Goal: Task Accomplishment & Management: Manage account settings

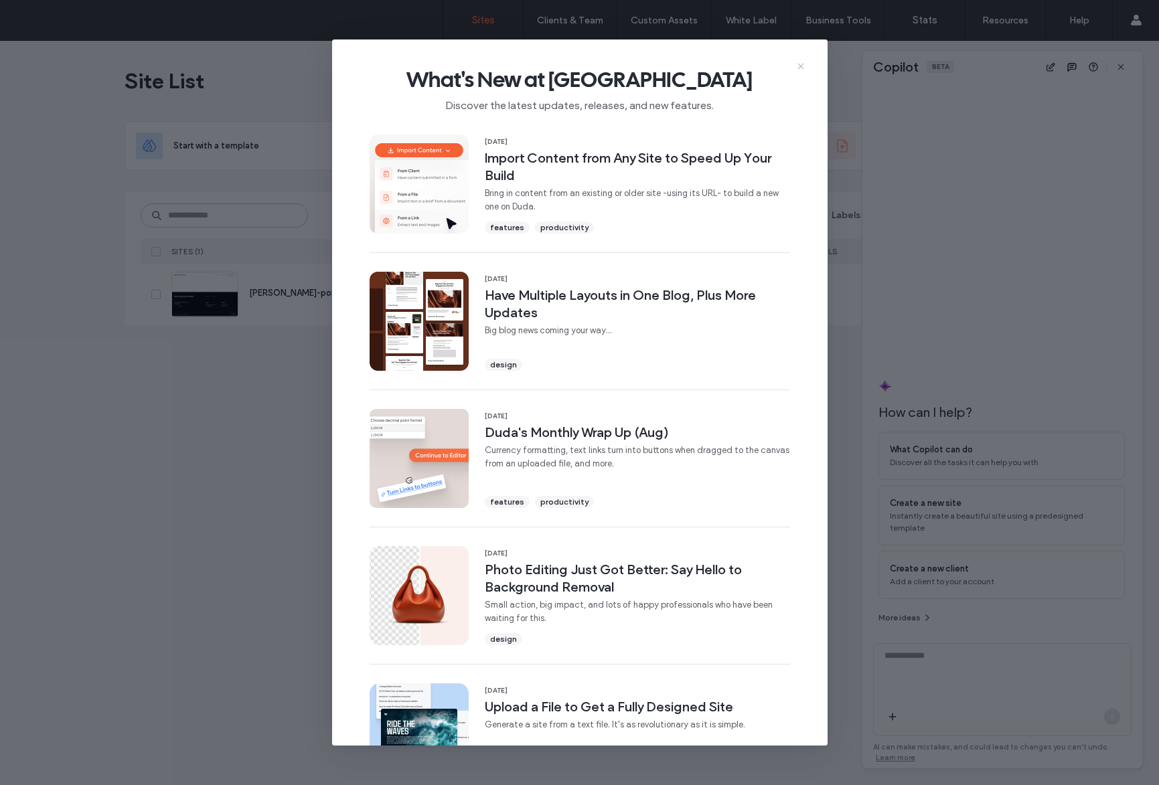
click at [803, 69] on icon at bounding box center [800, 66] width 11 height 11
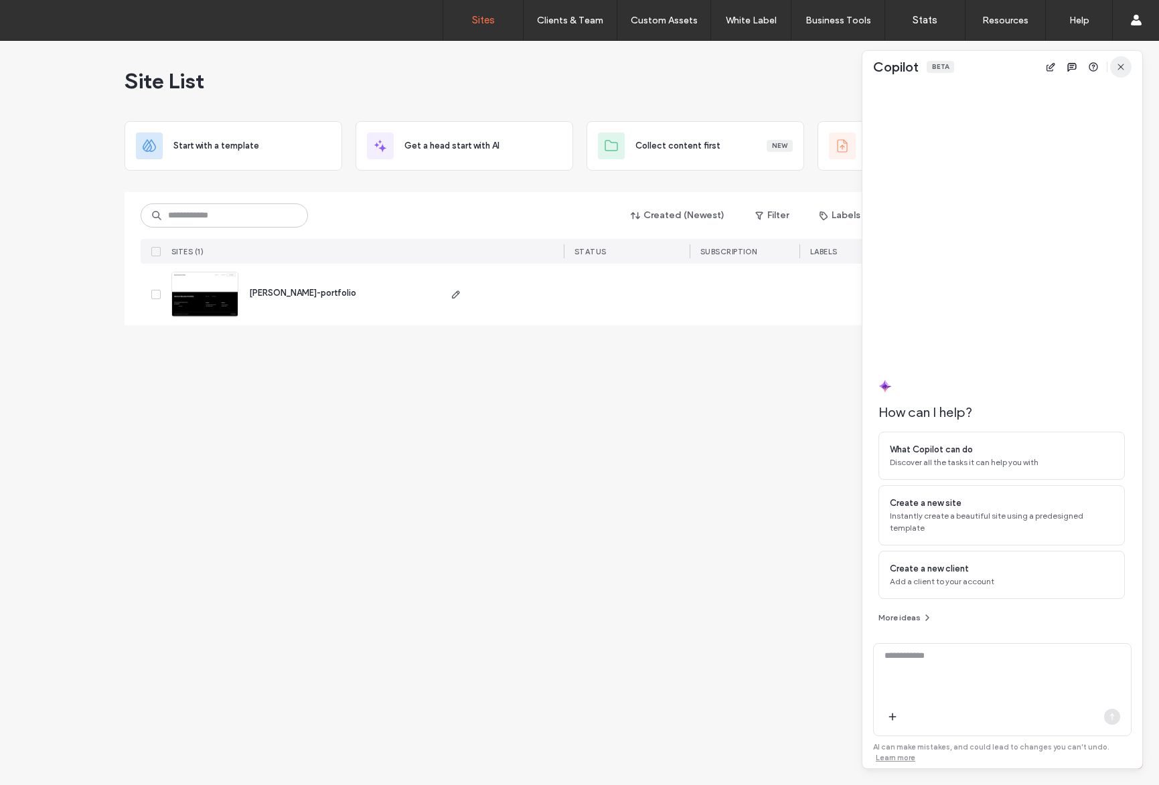
click at [1120, 70] on icon "button" at bounding box center [1120, 67] width 11 height 11
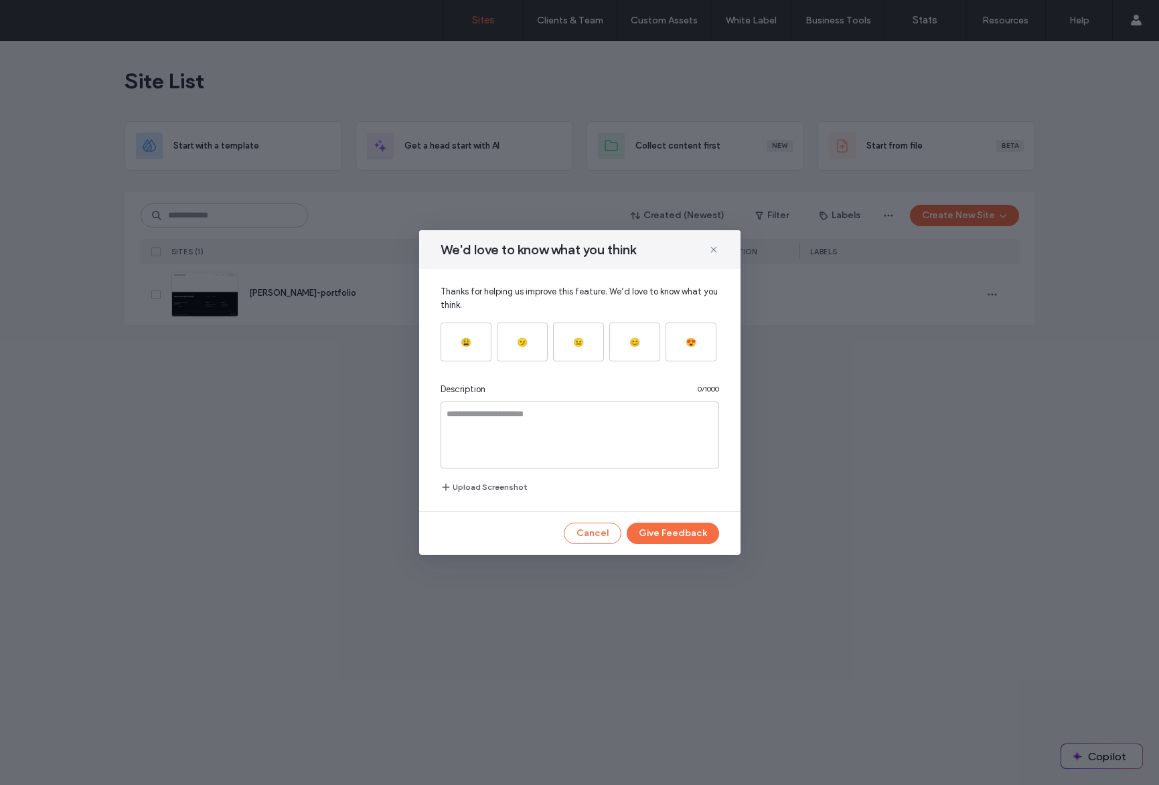
click at [706, 245] on div "We'd love to know what you think" at bounding box center [579, 249] width 321 height 39
click at [717, 248] on icon at bounding box center [713, 249] width 11 height 11
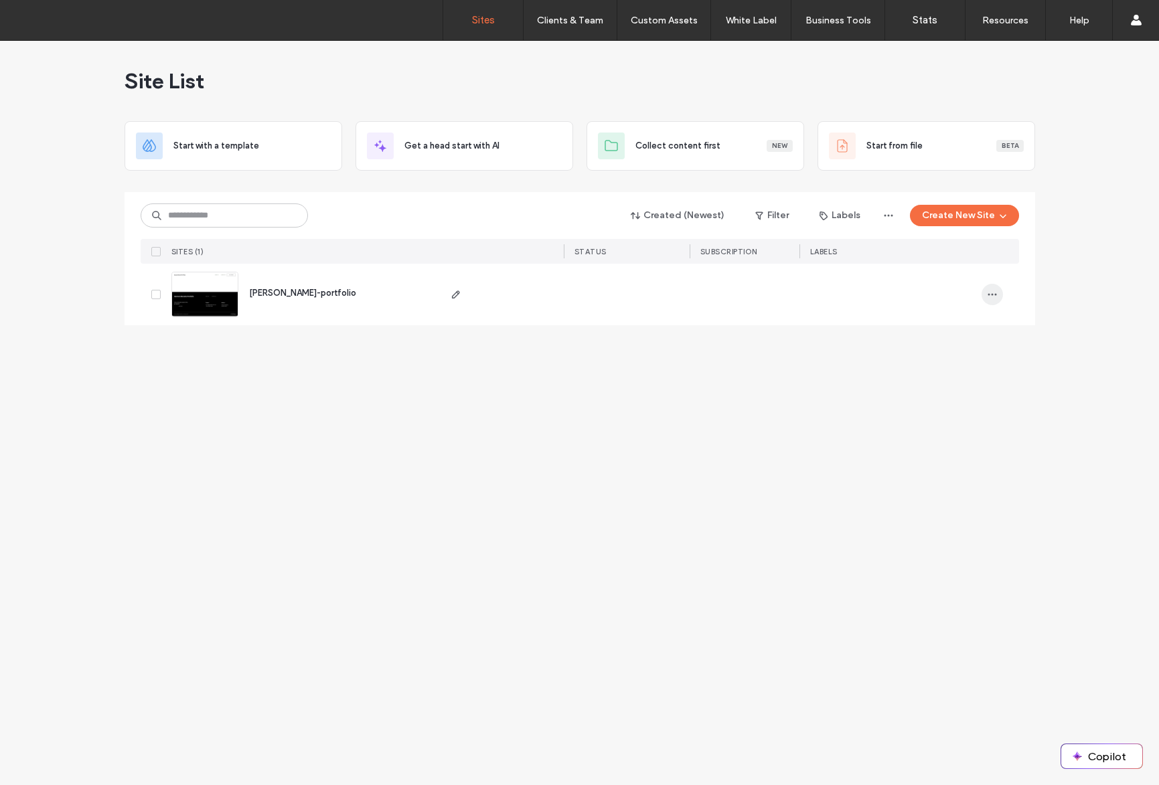
click at [999, 294] on span "button" at bounding box center [991, 294] width 21 height 21
click at [937, 325] on span "Delete Site" at bounding box center [930, 329] width 44 height 13
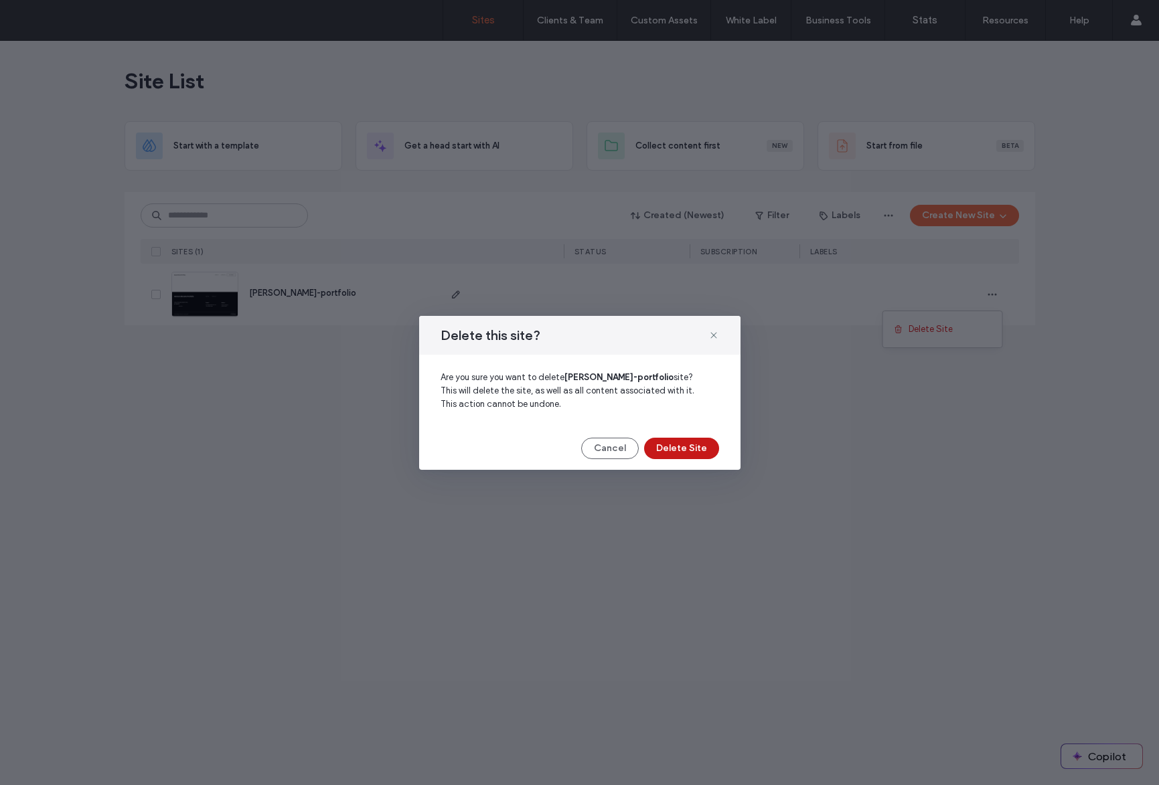
click at [699, 442] on button "Delete Site" at bounding box center [681, 448] width 75 height 21
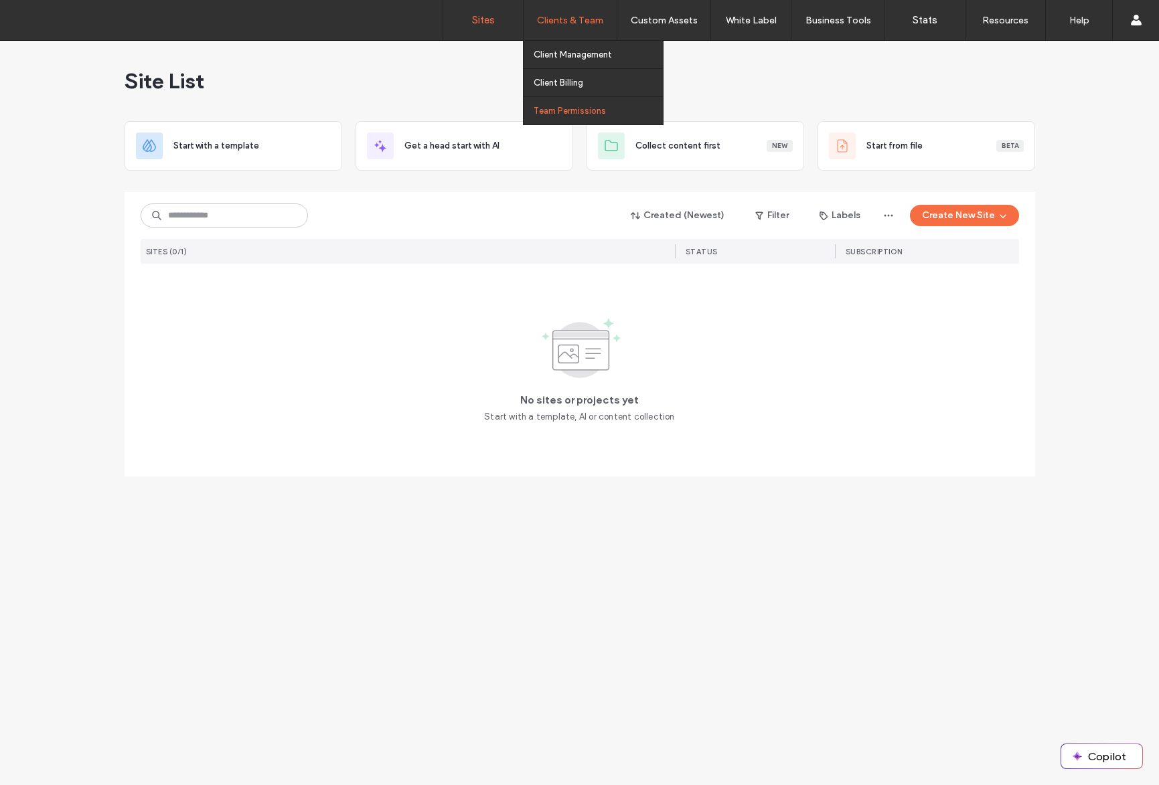
click at [580, 107] on label "Team Permissions" at bounding box center [569, 111] width 72 height 10
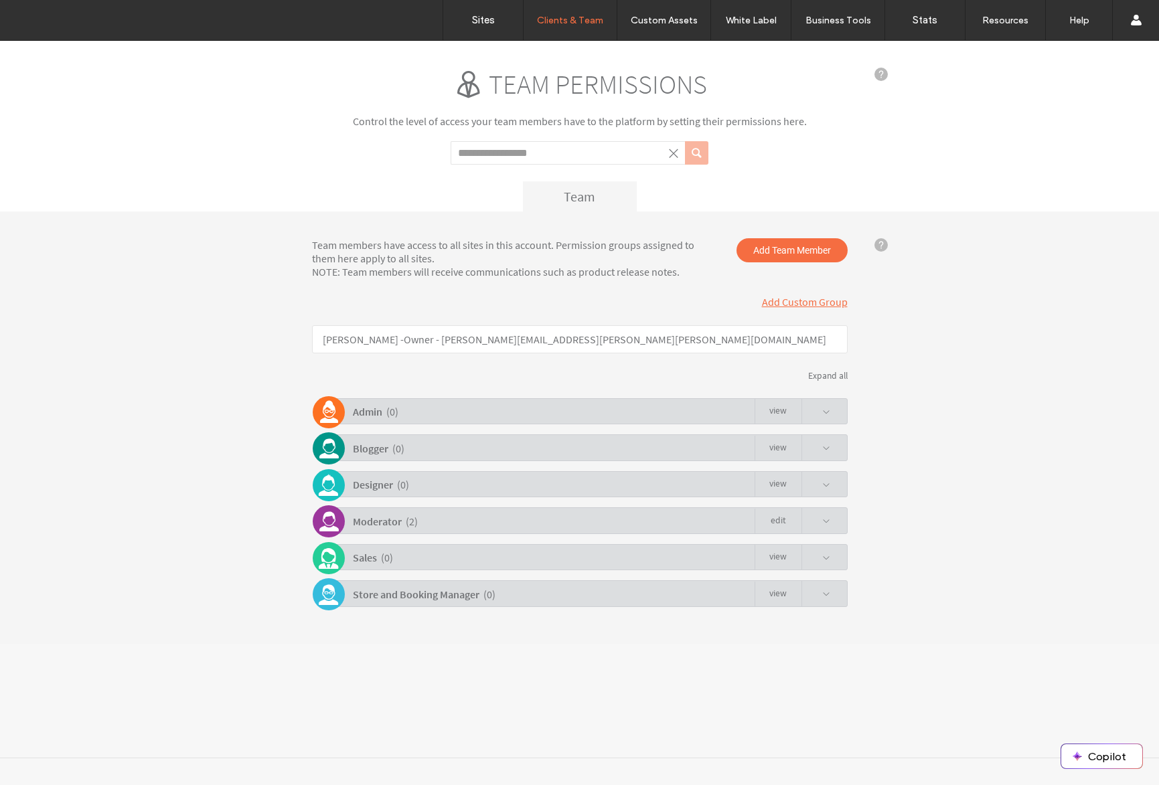
click at [428, 524] on div "Moderator ( 2 ) Edit" at bounding box center [583, 520] width 529 height 26
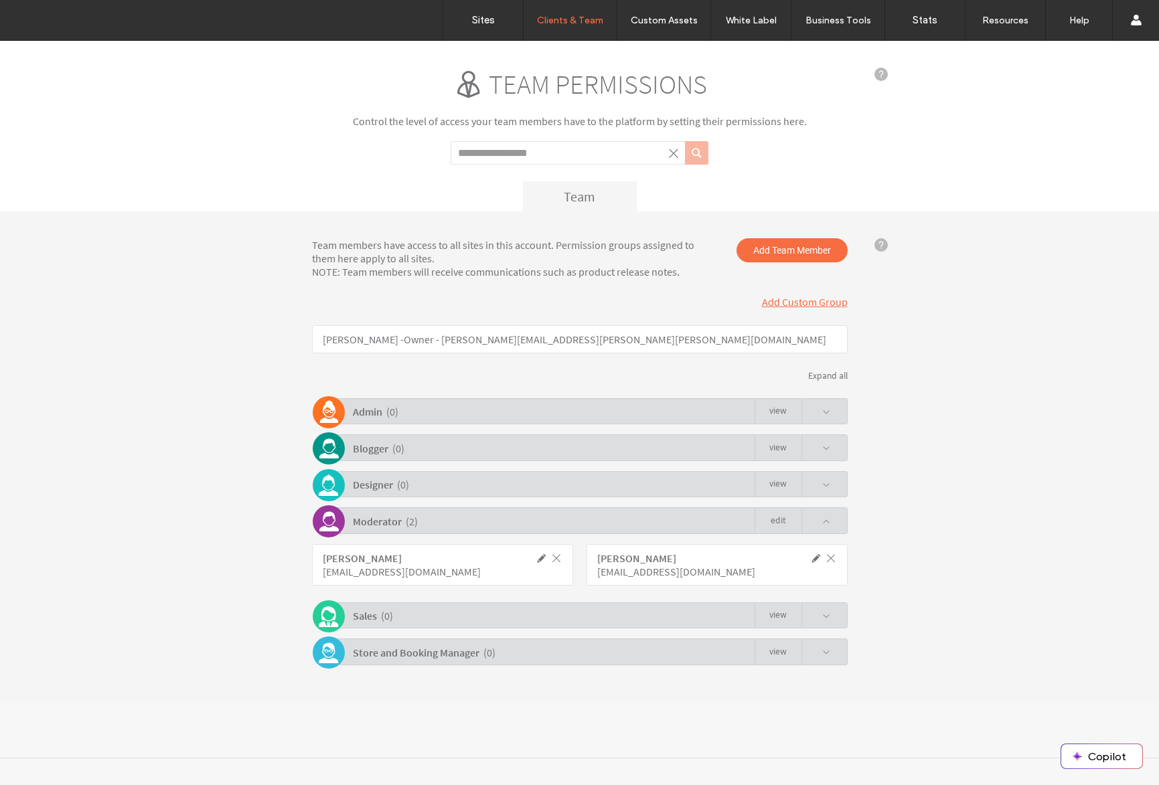
click at [778, 522] on link "Edit" at bounding box center [777, 521] width 47 height 25
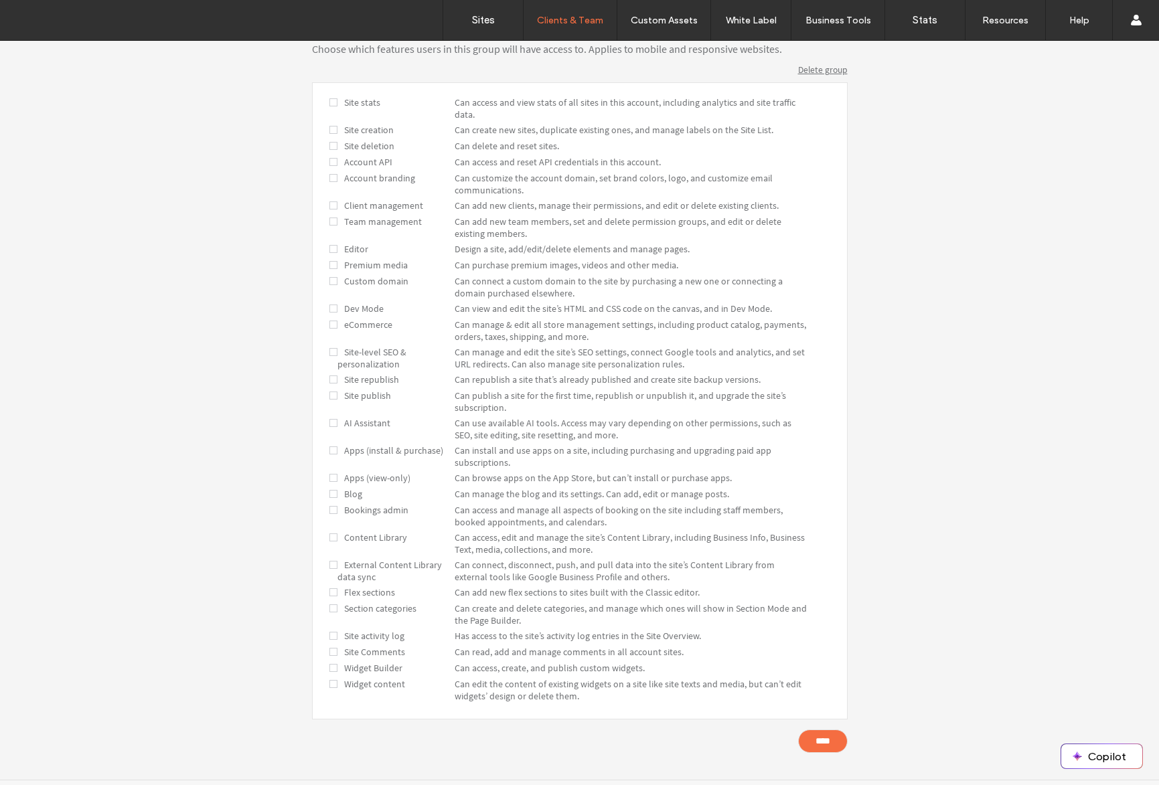
scroll to position [305, 0]
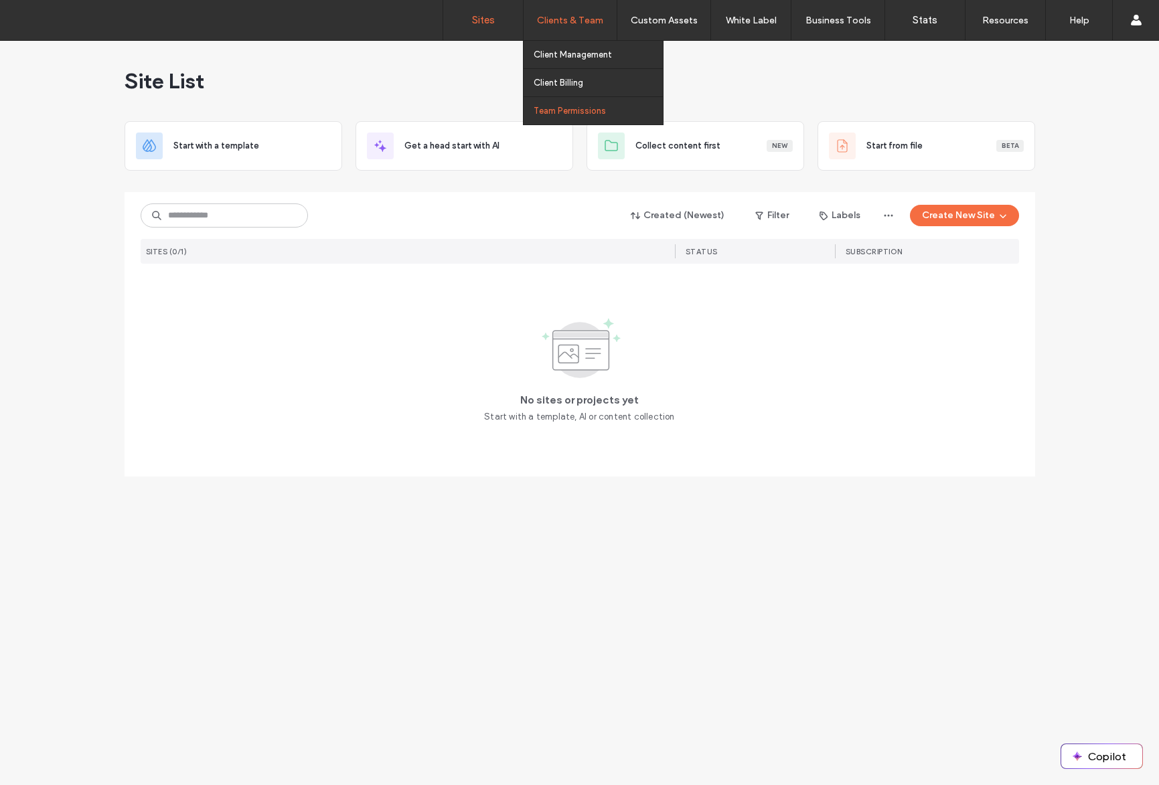
click at [559, 106] on label "Team Permissions" at bounding box center [569, 111] width 72 height 10
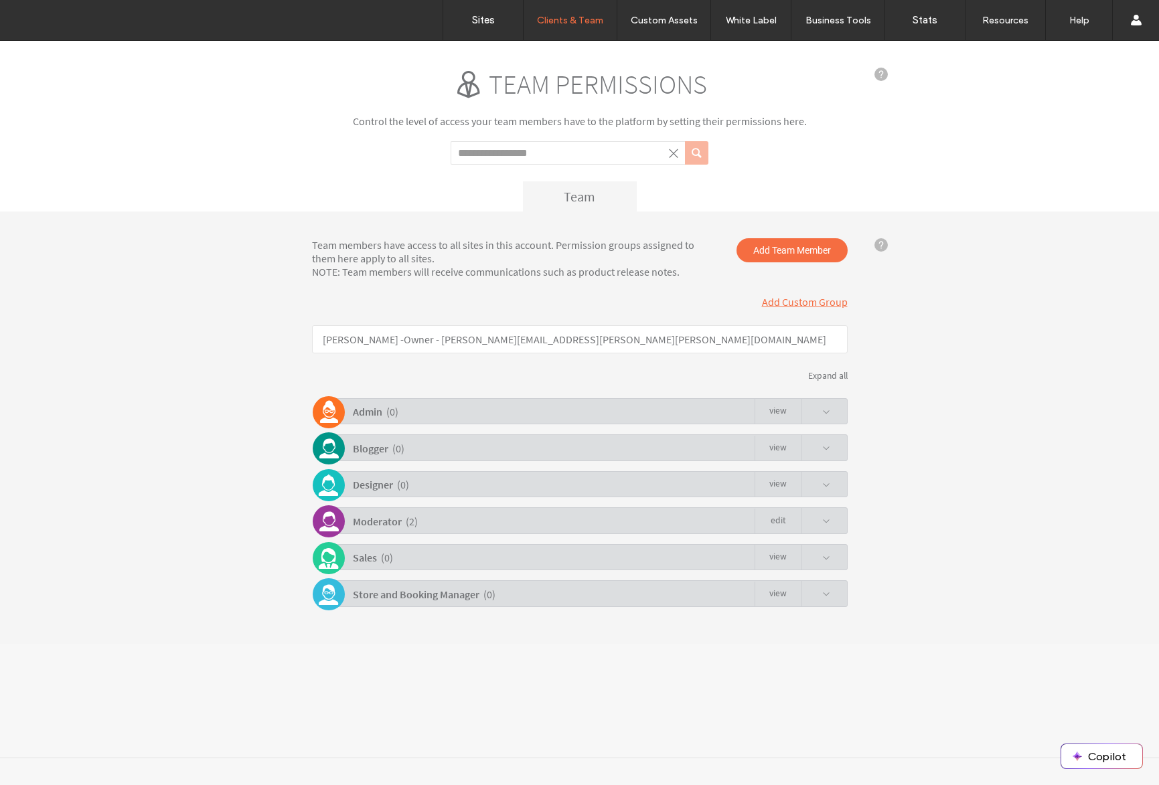
click at [544, 151] on input "Search term" at bounding box center [567, 152] width 234 height 23
type input "**********"
click at [701, 154] on button "submit" at bounding box center [696, 152] width 23 height 23
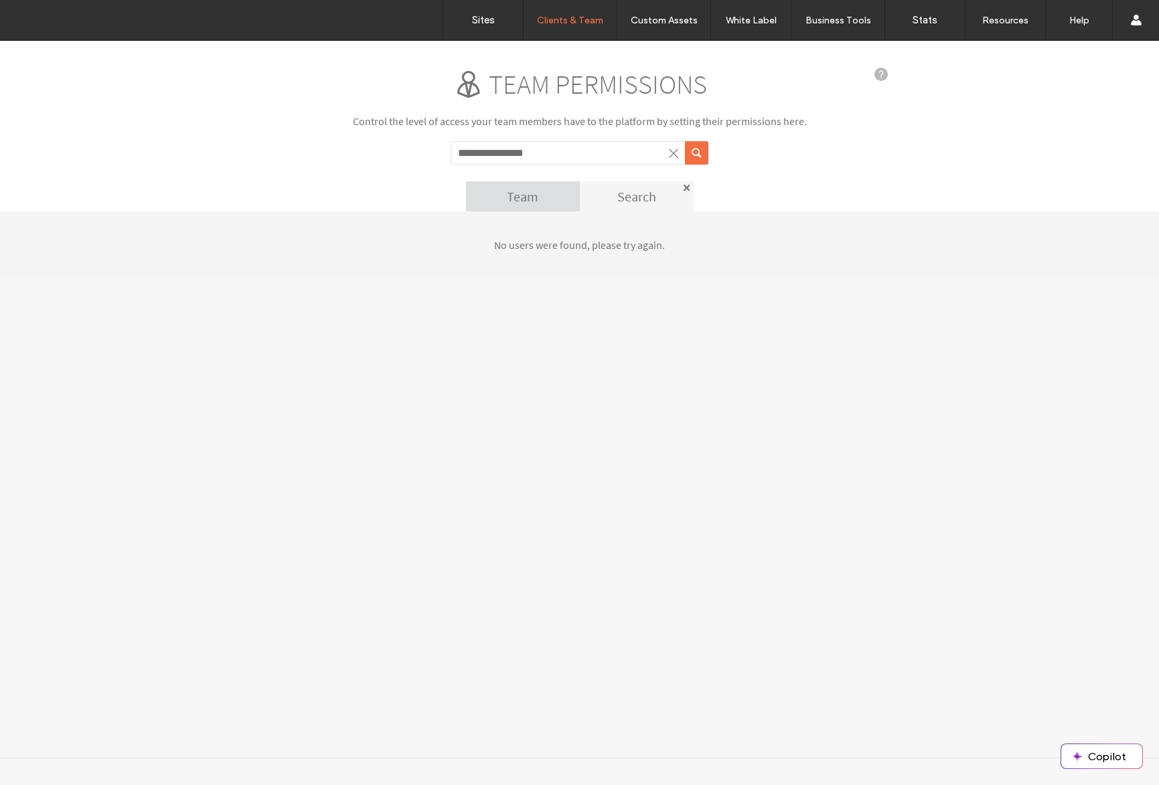
click at [539, 205] on div "Team" at bounding box center [523, 196] width 114 height 30
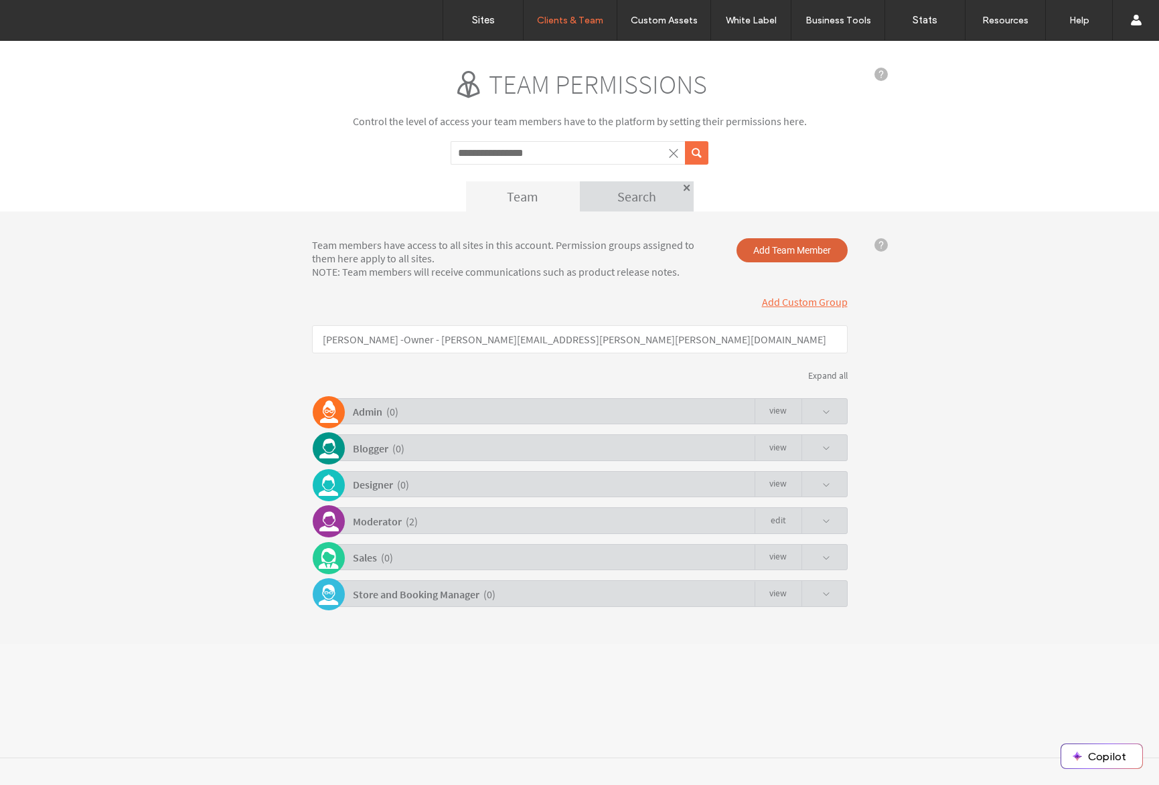
click at [757, 261] on span "Add Team Member" at bounding box center [791, 250] width 111 height 24
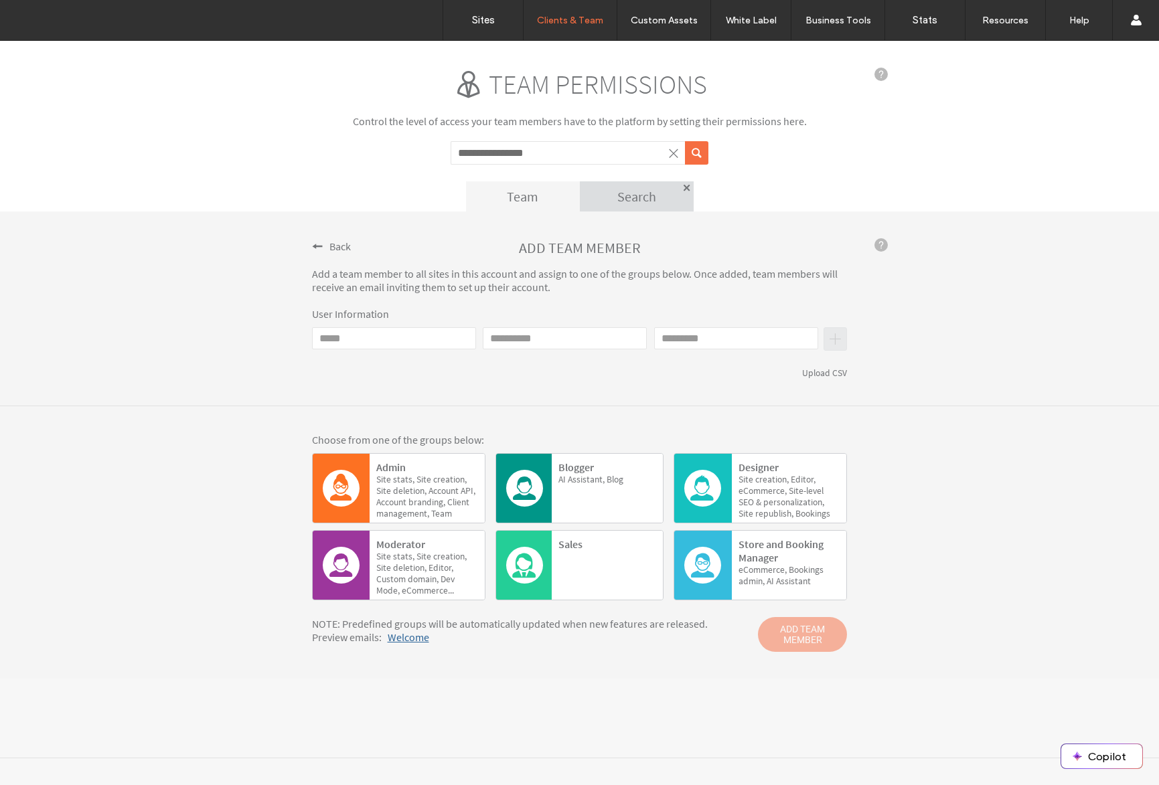
click at [416, 335] on input "Email" at bounding box center [394, 338] width 164 height 22
paste input "**********"
type input "**********"
click at [558, 335] on input "First name" at bounding box center [565, 338] width 164 height 22
type input "*****"
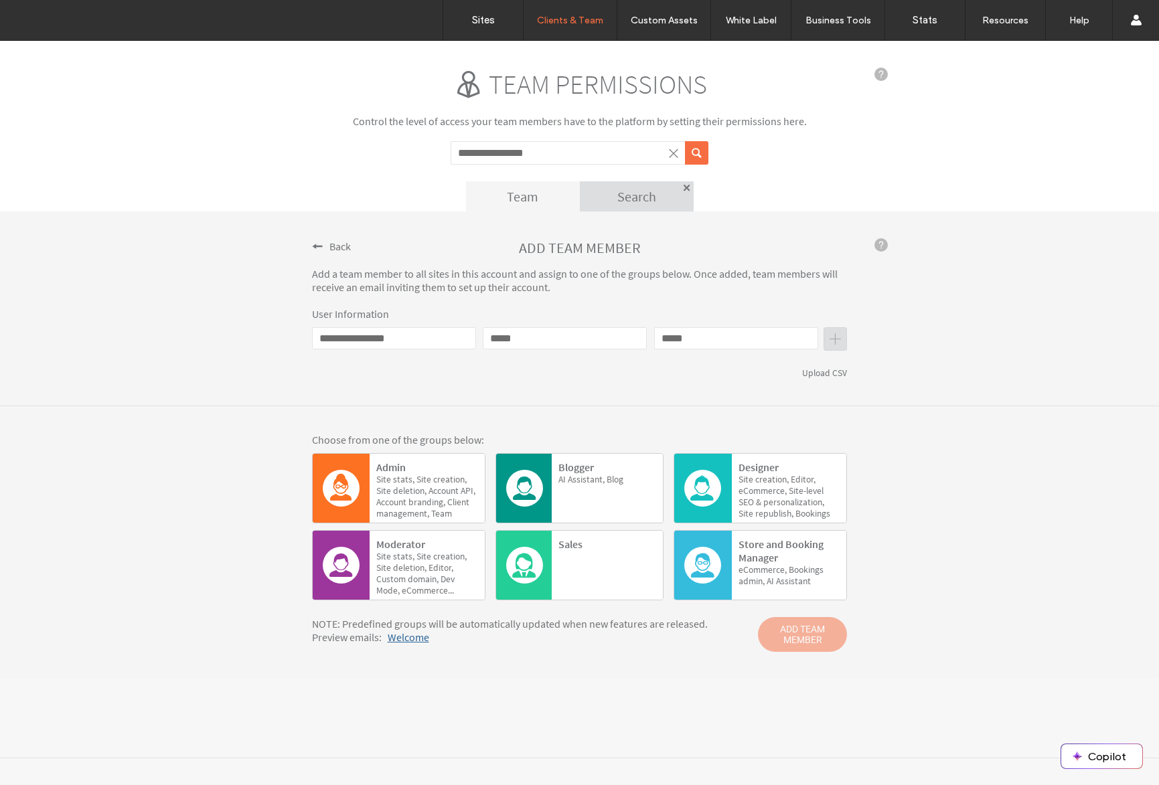
type input "*****"
click at [845, 340] on button "submit" at bounding box center [834, 338] width 23 height 23
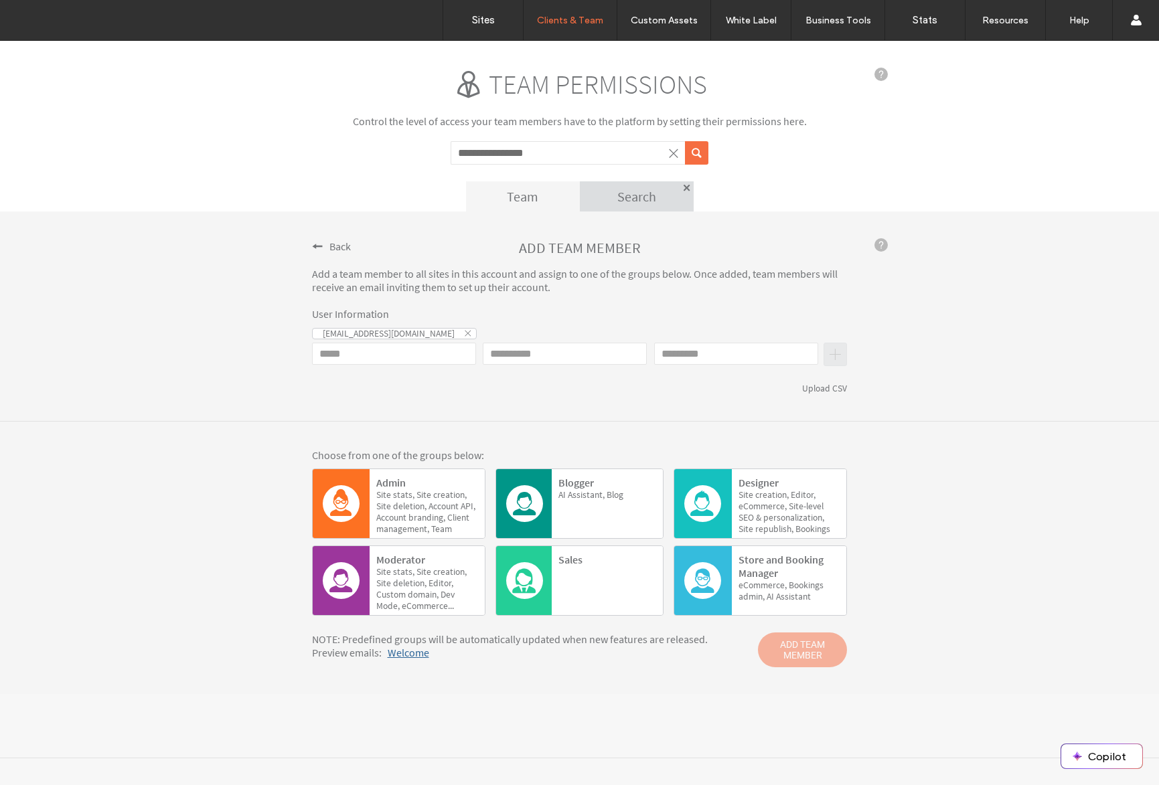
click at [412, 571] on span "stats," at bounding box center [403, 571] width 21 height 11
click at [815, 649] on span "ADD TEAM MEMBER" at bounding box center [802, 649] width 89 height 35
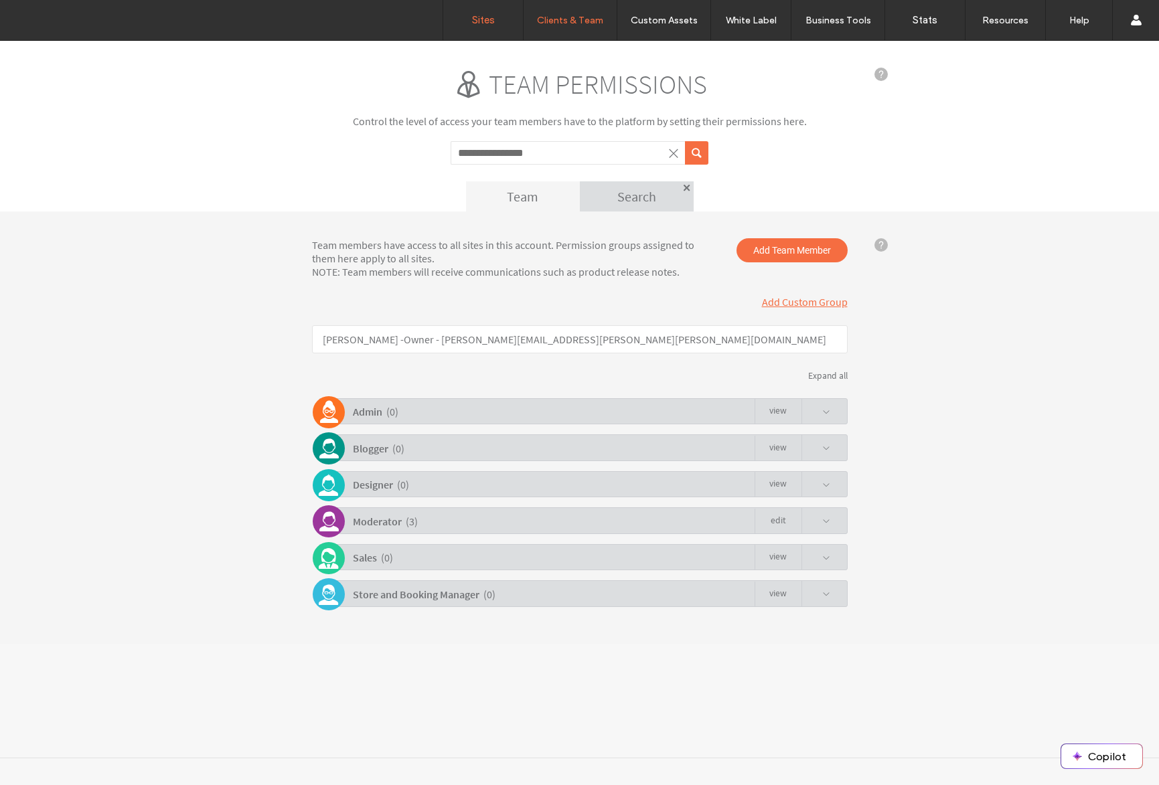
click at [502, 21] on link "Sites" at bounding box center [483, 20] width 80 height 40
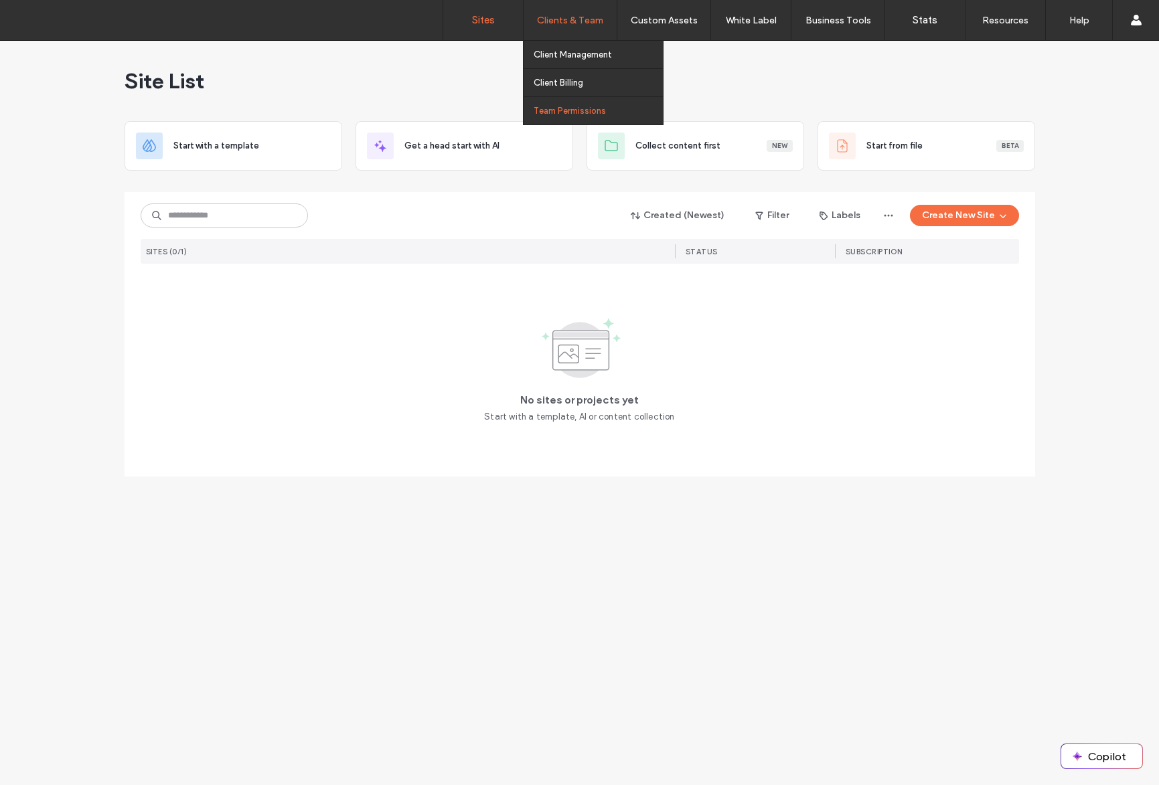
click at [587, 110] on label "Team Permissions" at bounding box center [569, 111] width 72 height 10
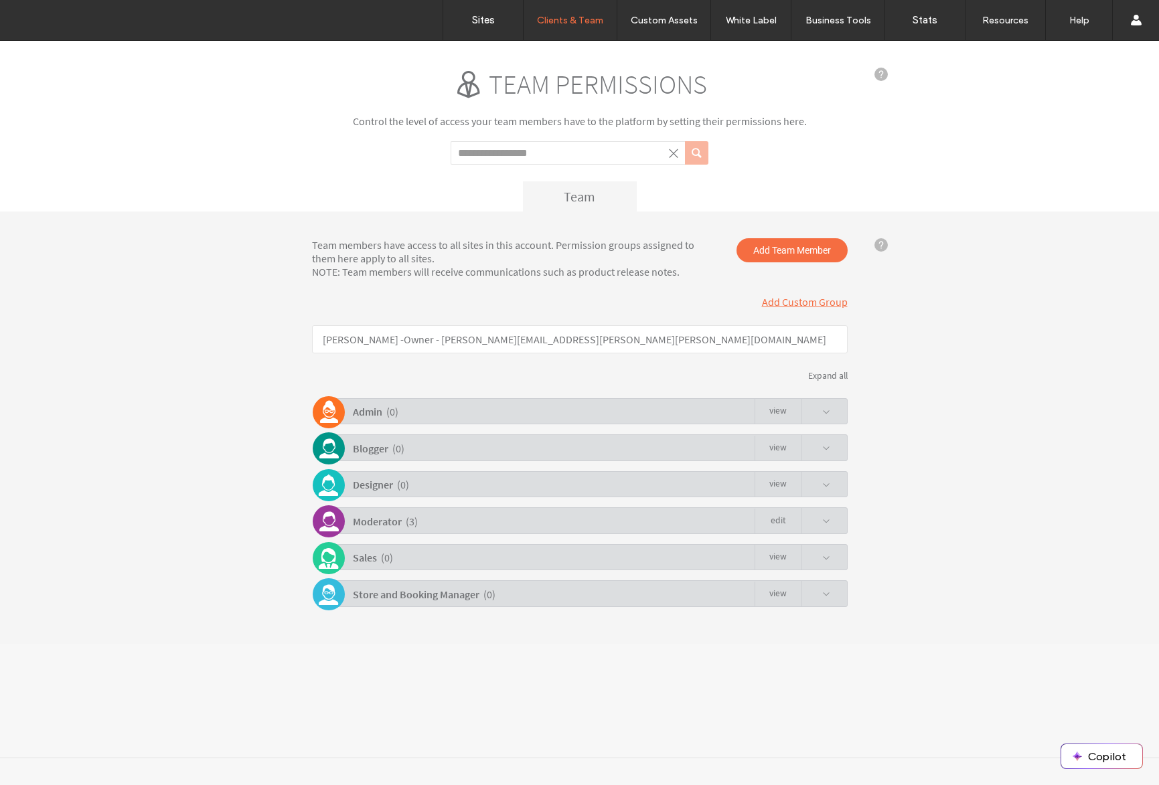
click at [832, 523] on div "Moderator ( 3 ) Edit" at bounding box center [583, 520] width 529 height 26
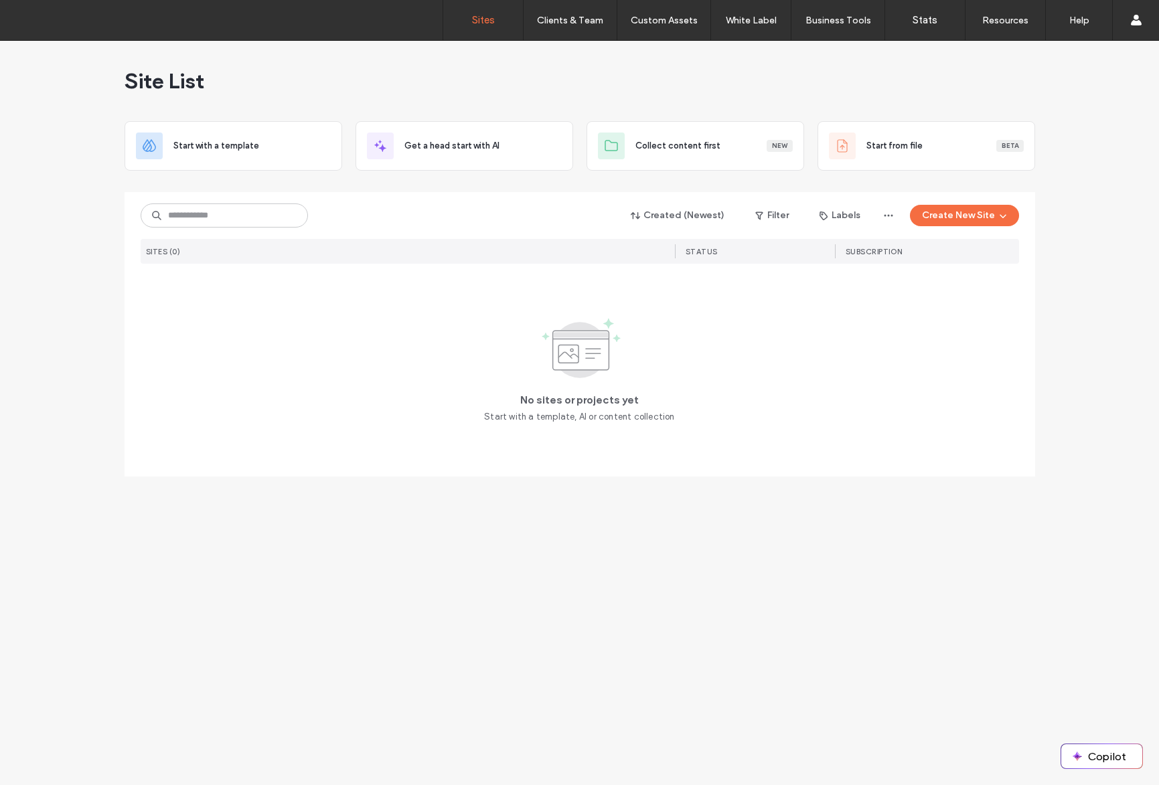
drag, startPoint x: 596, startPoint y: 497, endPoint x: 604, endPoint y: 500, distance: 8.7
click at [604, 500] on div "Site List Start with a template Get a head start with AI Collect content first …" at bounding box center [579, 413] width 1159 height 744
